Goal: Find specific page/section: Find specific page/section

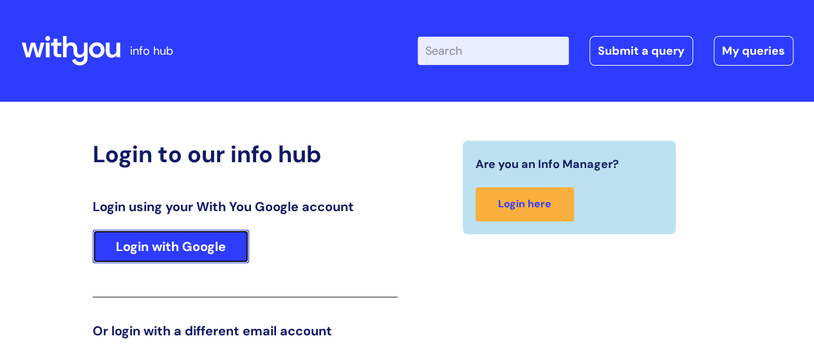
click at [172, 249] on link "Login with Google" at bounding box center [171, 246] width 156 height 33
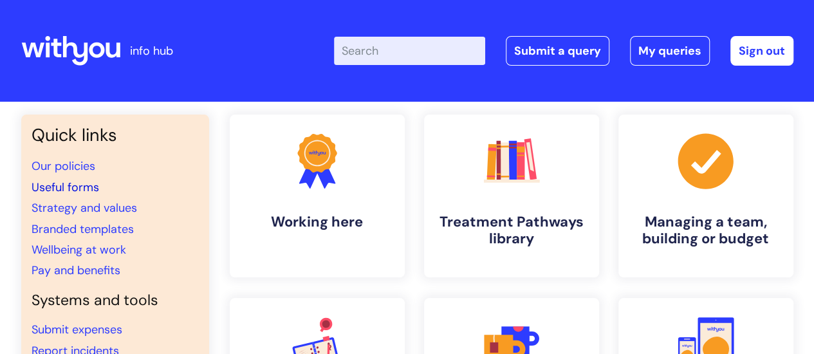
click at [59, 182] on link "Useful forms" at bounding box center [66, 187] width 68 height 15
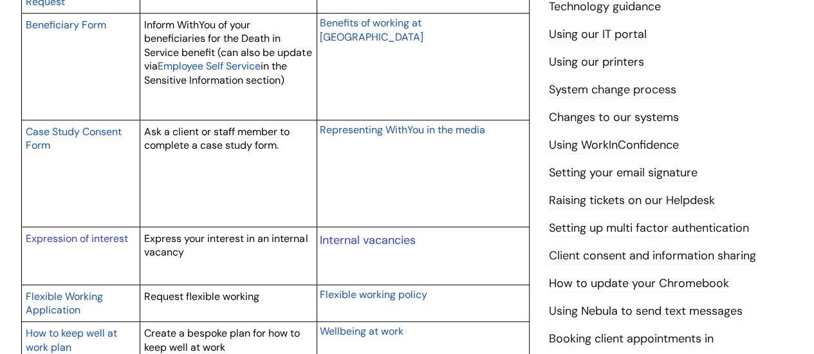
scroll to position [515, 0]
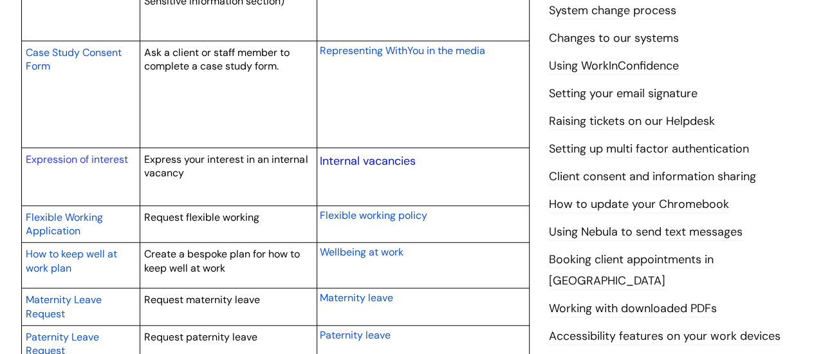
click at [370, 161] on link "Internal vacancies" at bounding box center [368, 160] width 96 height 15
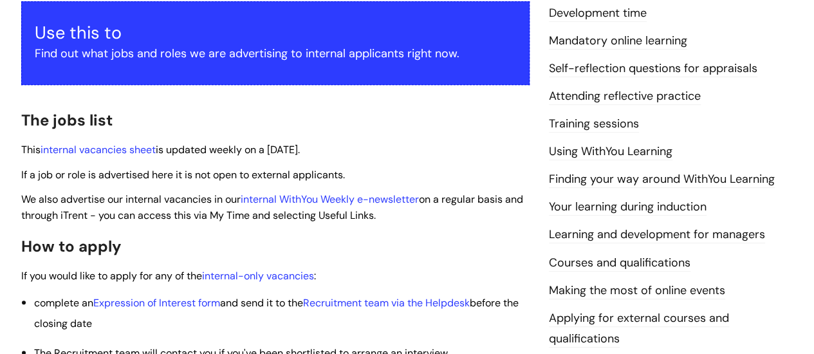
scroll to position [221, 0]
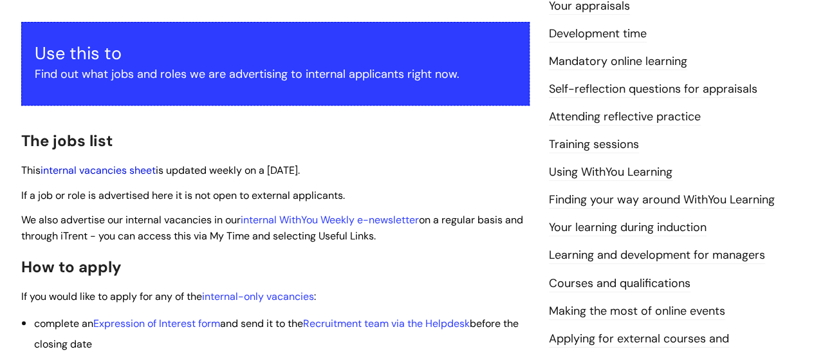
click at [109, 173] on link "internal vacancies sheet" at bounding box center [98, 171] width 115 height 14
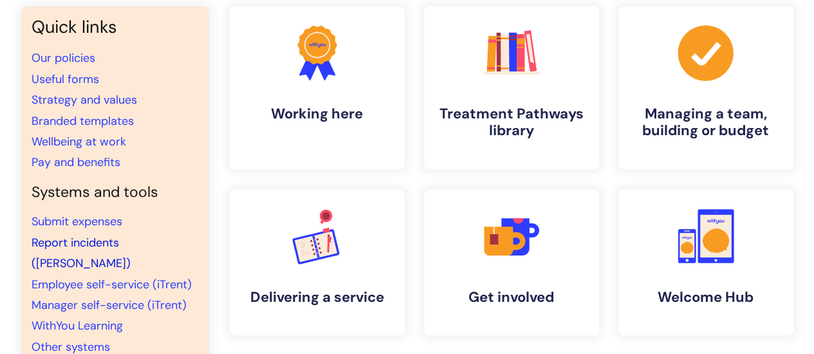
scroll to position [129, 0]
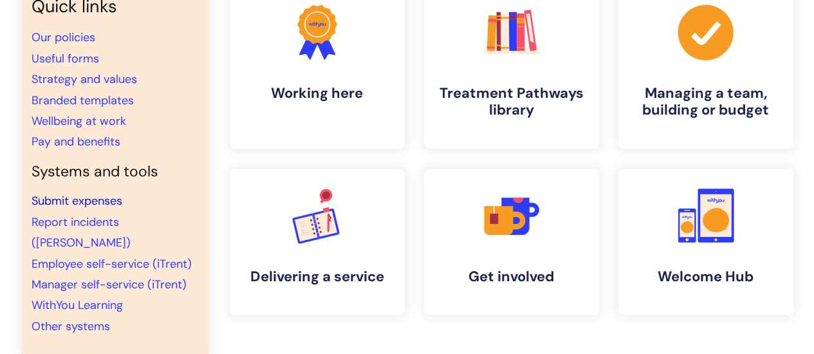
click at [70, 198] on link "Submit expenses" at bounding box center [77, 200] width 91 height 15
click at [61, 57] on link "Useful forms" at bounding box center [66, 58] width 68 height 15
